Goal: Information Seeking & Learning: Find contact information

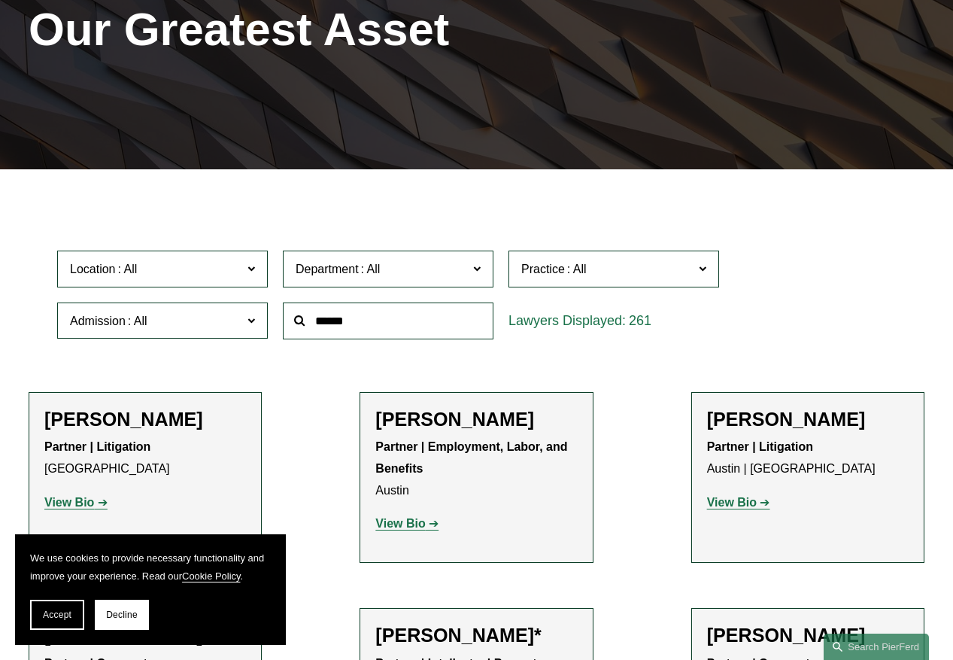
scroll to position [217, 0]
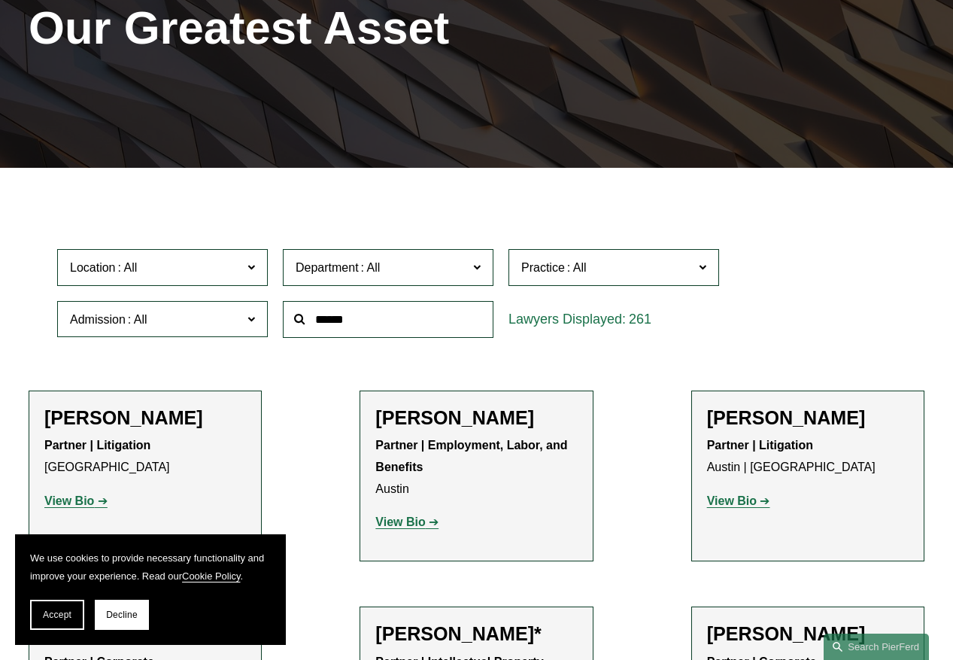
click at [363, 339] on div at bounding box center [388, 319] width 226 height 52
click at [357, 330] on input "text" at bounding box center [388, 319] width 211 height 37
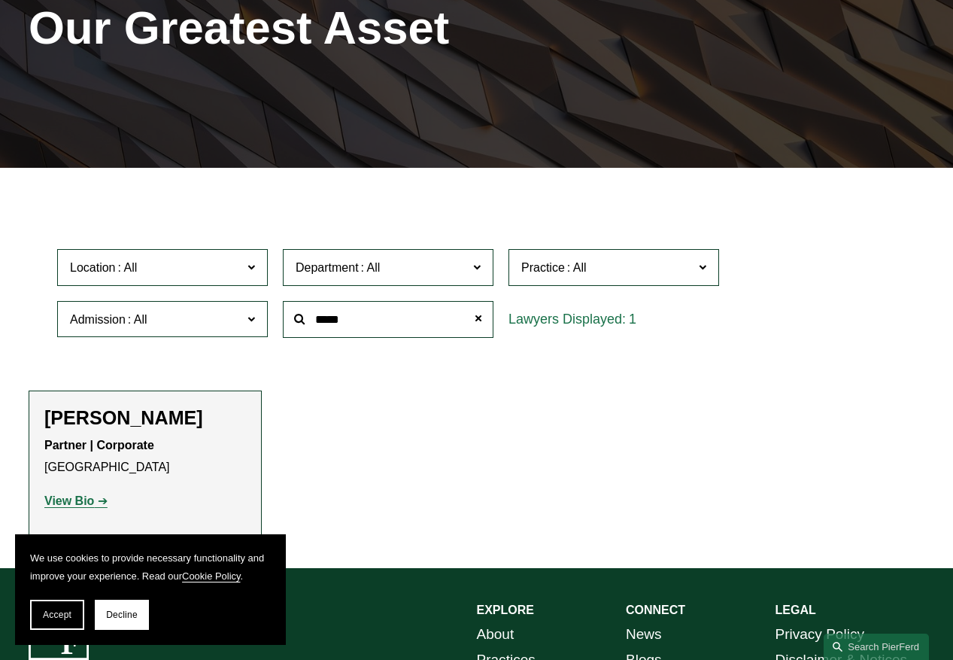
type input "*****"
click at [80, 497] on strong "View Bio" at bounding box center [69, 500] width 50 height 13
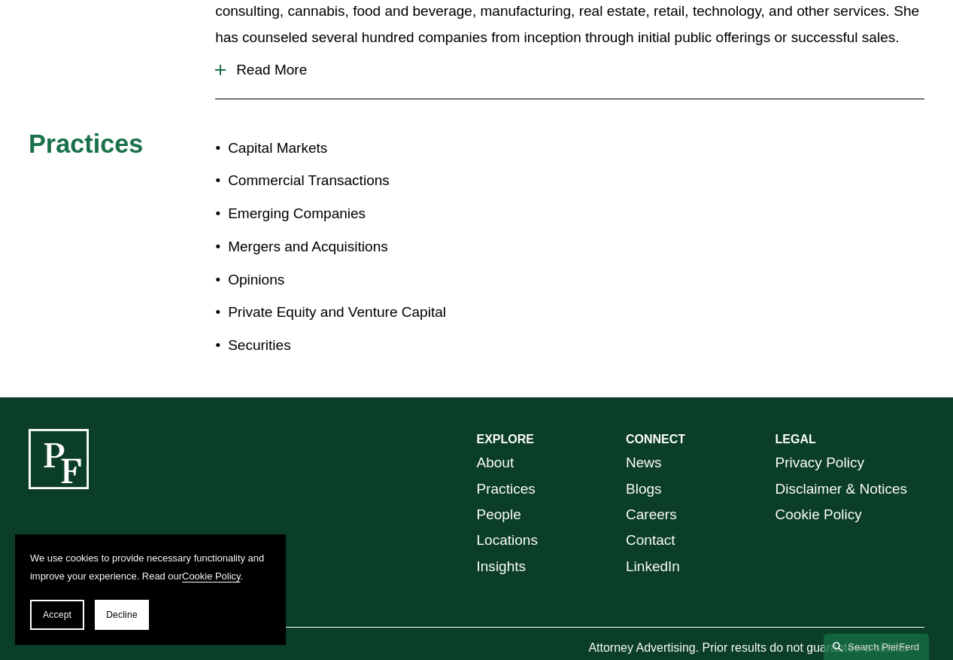
scroll to position [849, 0]
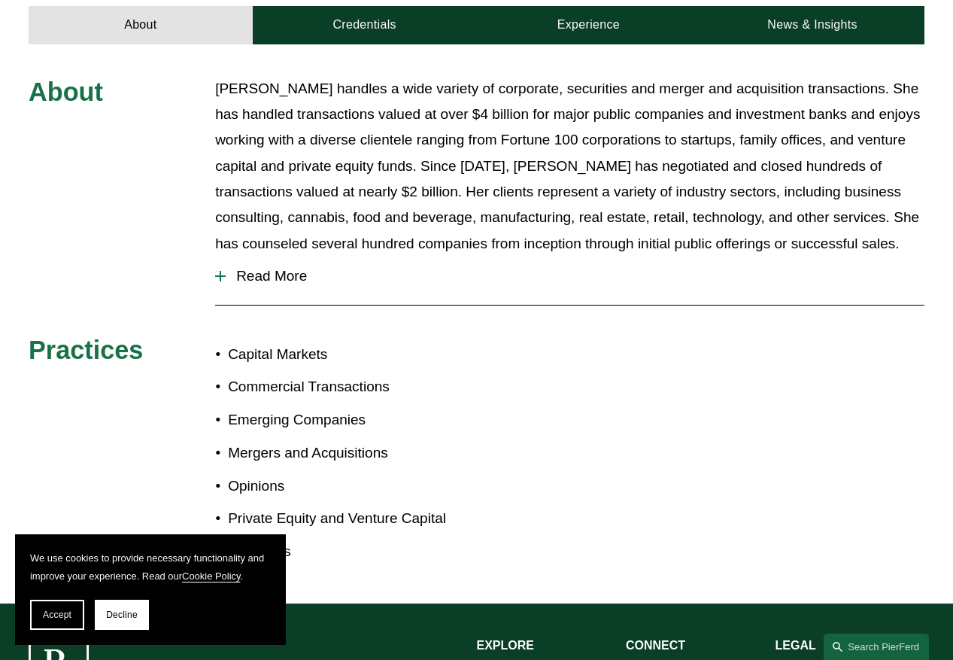
click at [254, 268] on span "Read More" at bounding box center [575, 276] width 699 height 17
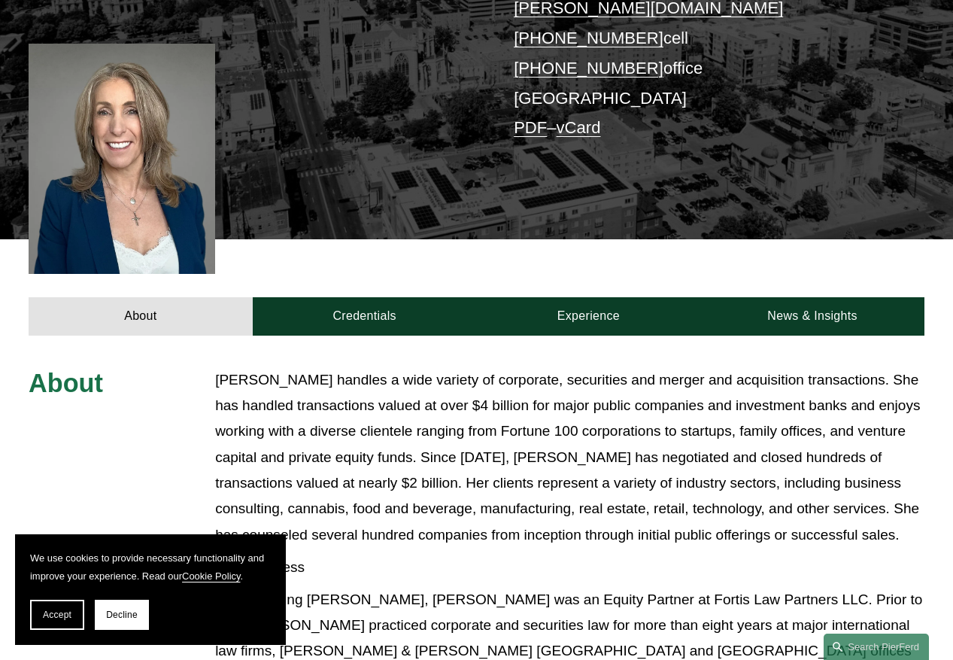
scroll to position [330, 0]
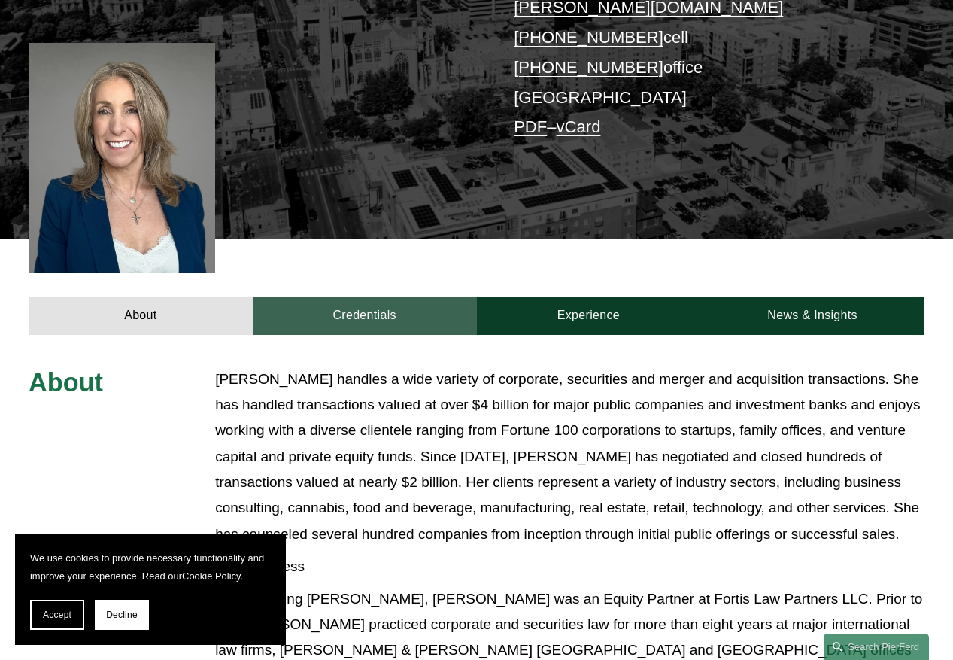
click at [342, 296] on link "Credentials" at bounding box center [365, 315] width 224 height 38
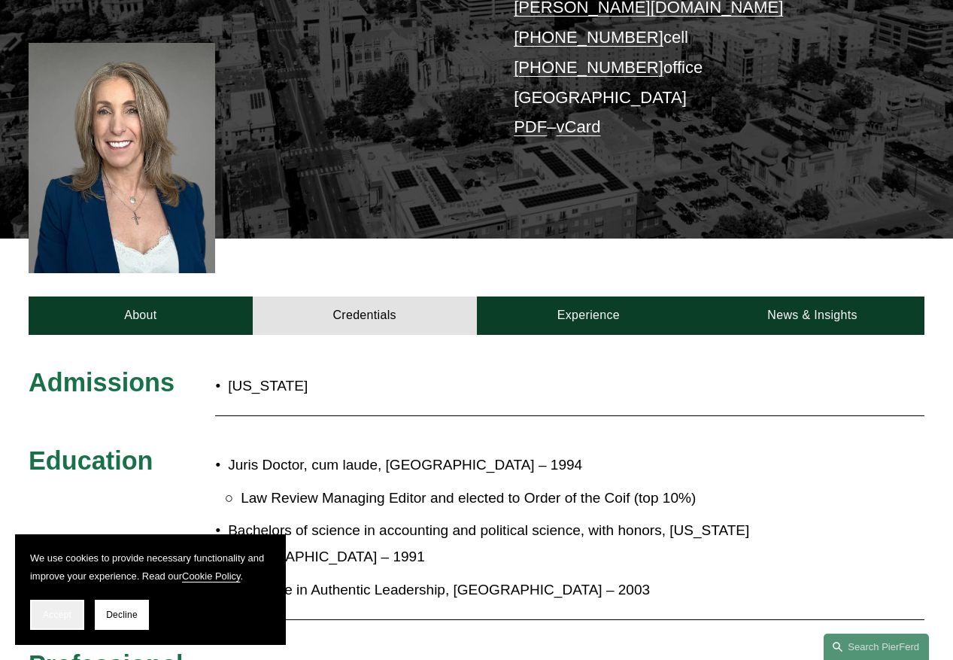
click at [62, 611] on span "Accept" at bounding box center [57, 614] width 29 height 11
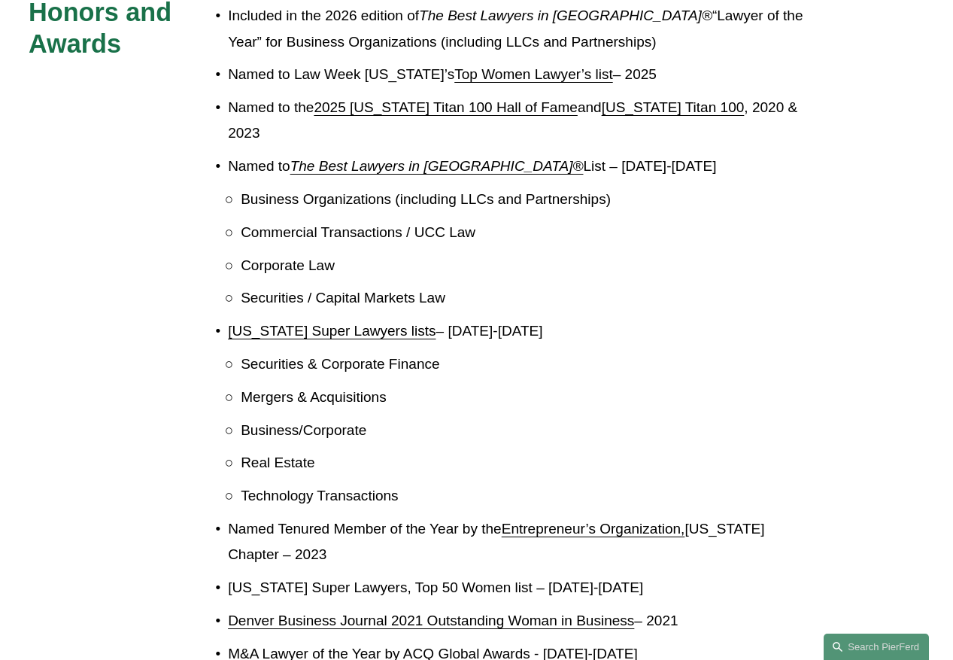
scroll to position [1614, 0]
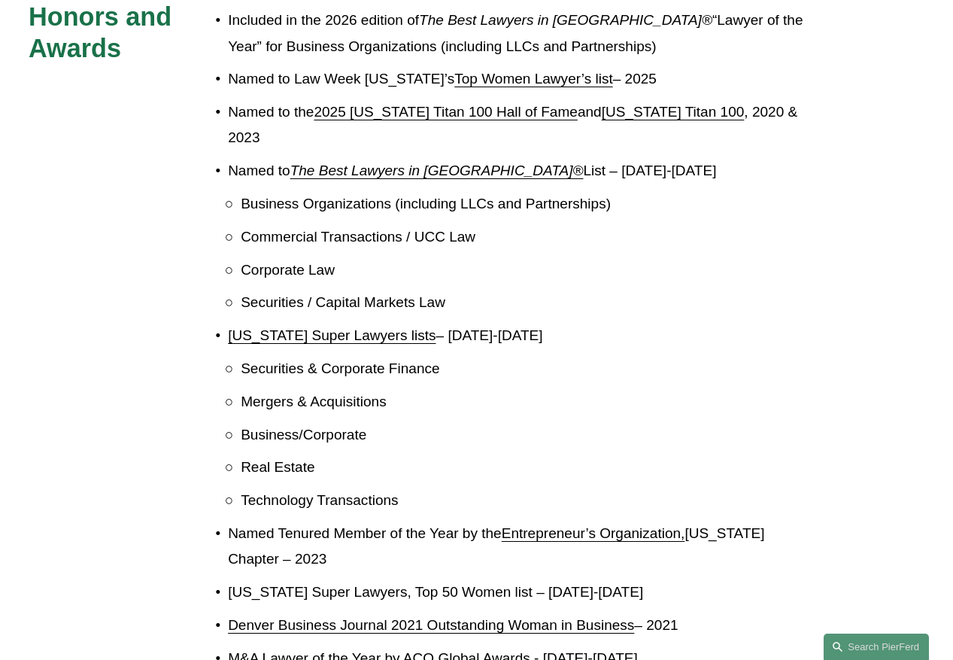
click at [433, 163] on em "The Best Lawyers in [GEOGRAPHIC_DATA]®" at bounding box center [436, 171] width 293 height 16
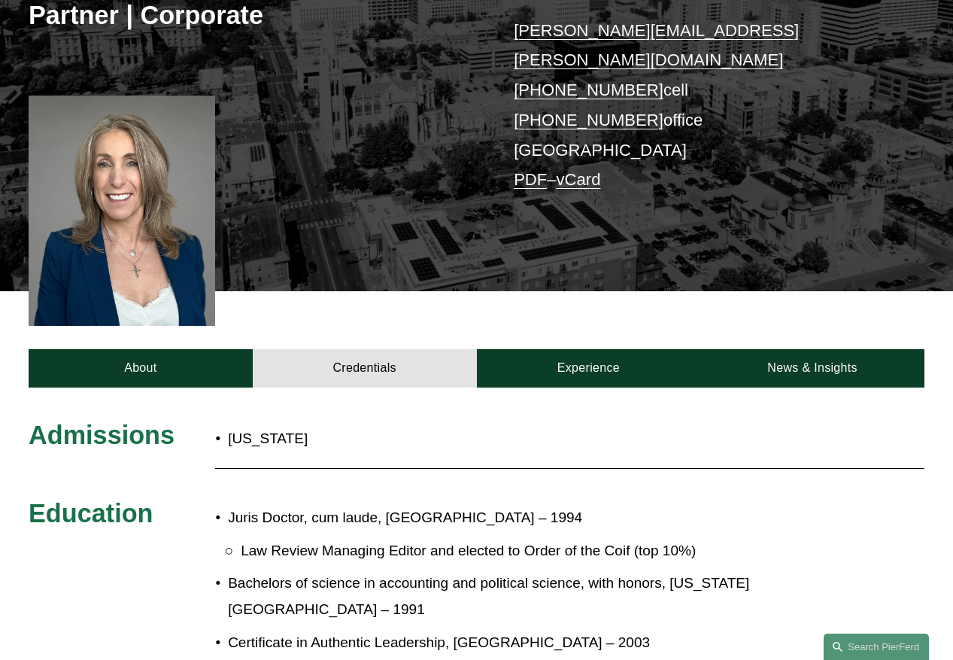
scroll to position [278, 0]
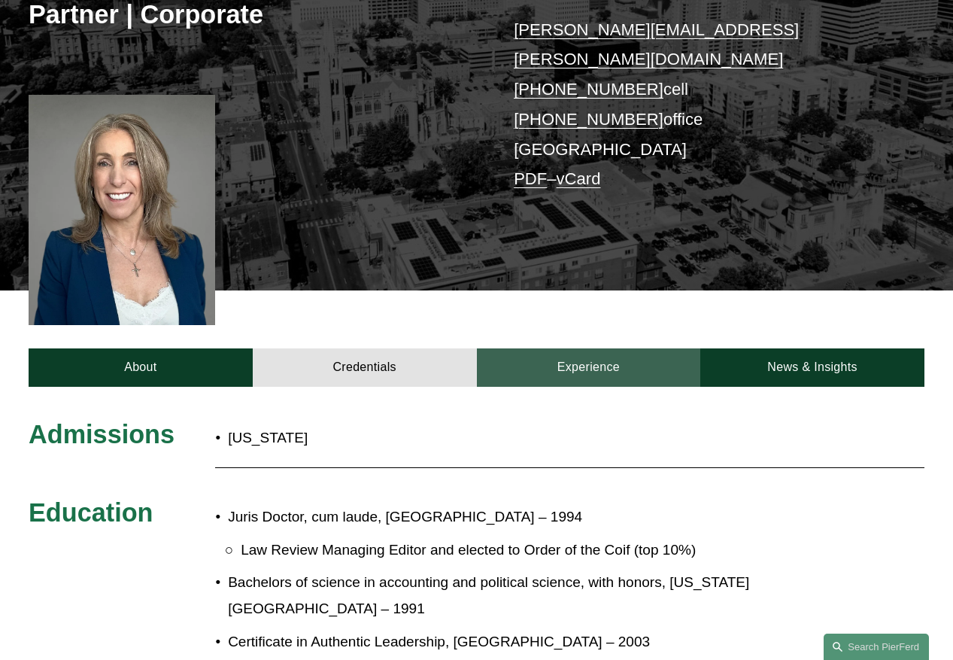
click at [573, 348] on link "Experience" at bounding box center [589, 367] width 224 height 38
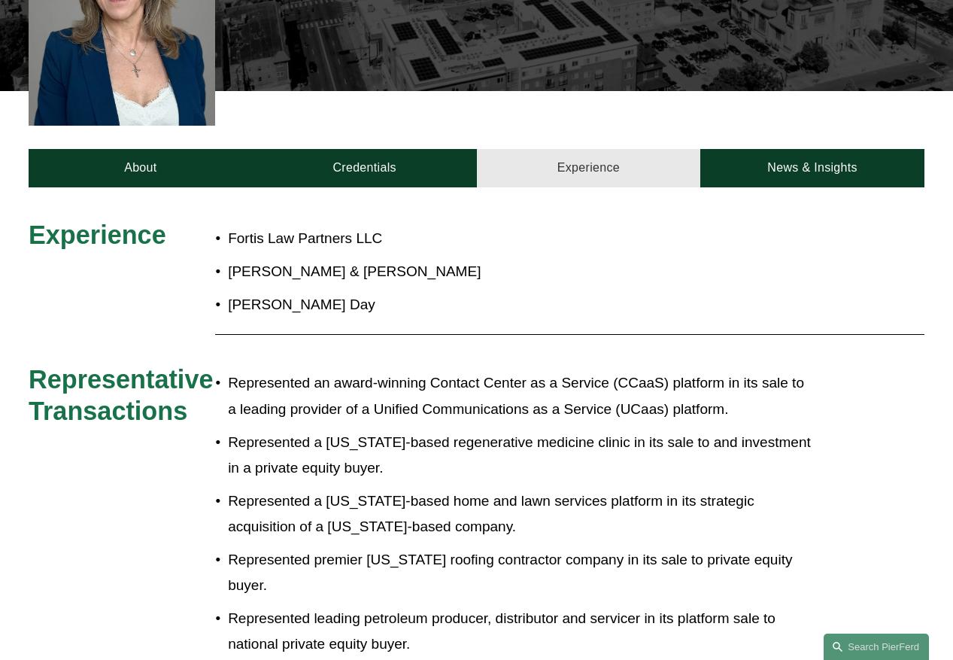
scroll to position [479, 0]
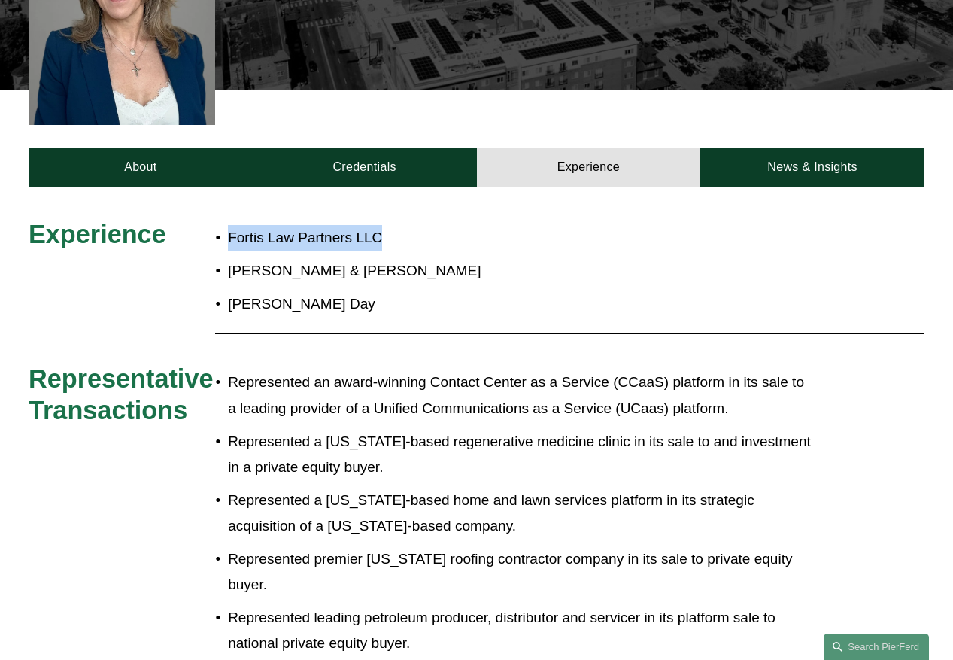
drag, startPoint x: 393, startPoint y: 209, endPoint x: 230, endPoint y: 209, distance: 162.5
click at [229, 225] on p "Fortis Law Partners LLC" at bounding box center [520, 238] width 585 height 26
copy p "Fortis Law Partners LLC"
